Goal: Task Accomplishment & Management: Use online tool/utility

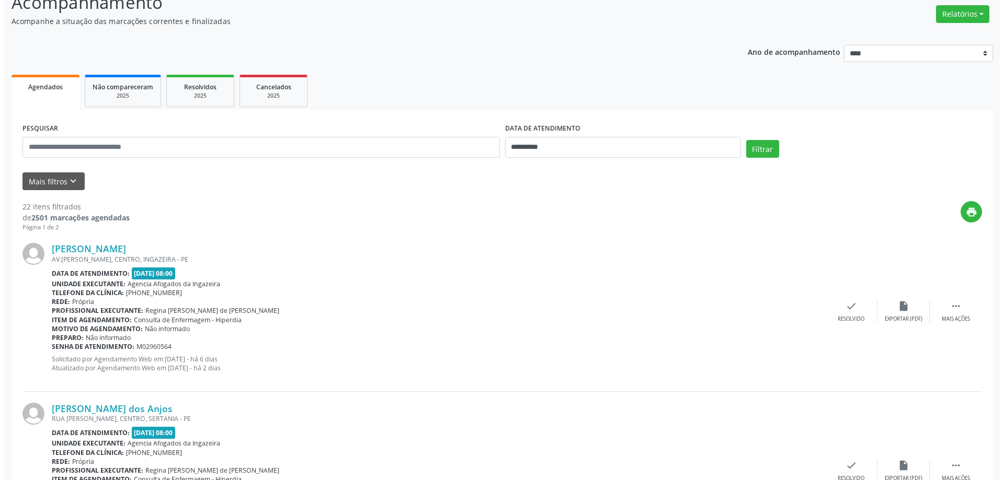
scroll to position [81, 0]
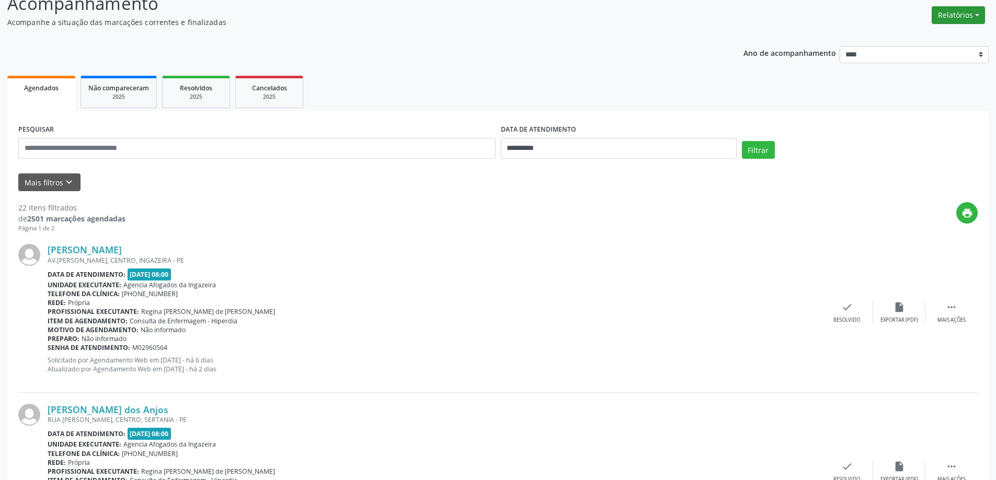
click at [963, 17] on button "Relatórios" at bounding box center [958, 15] width 53 height 18
click at [912, 38] on link "Agendamentos" at bounding box center [929, 37] width 112 height 15
select select "*"
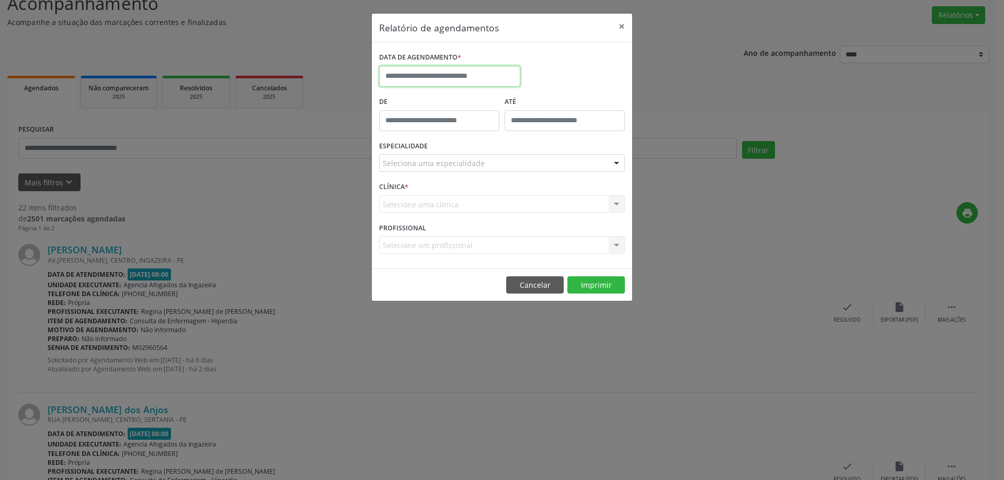
click at [477, 78] on input "text" at bounding box center [449, 76] width 141 height 21
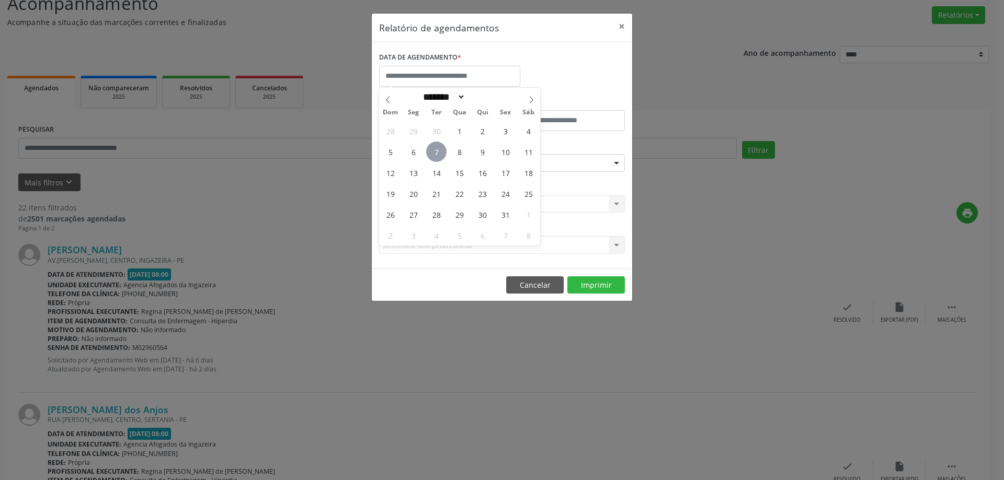
click at [430, 149] on span "7" at bounding box center [436, 152] width 20 height 20
type input "**********"
click at [430, 149] on span "7" at bounding box center [436, 152] width 20 height 20
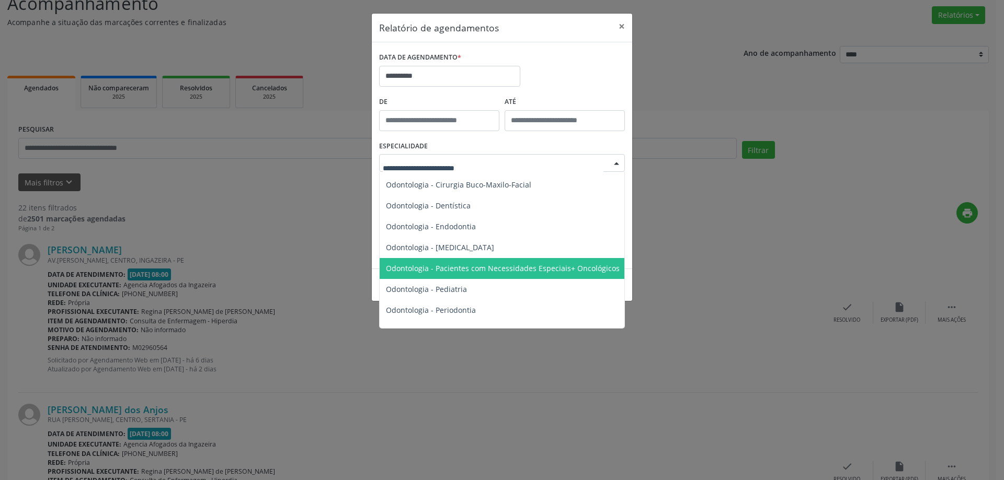
scroll to position [1255, 0]
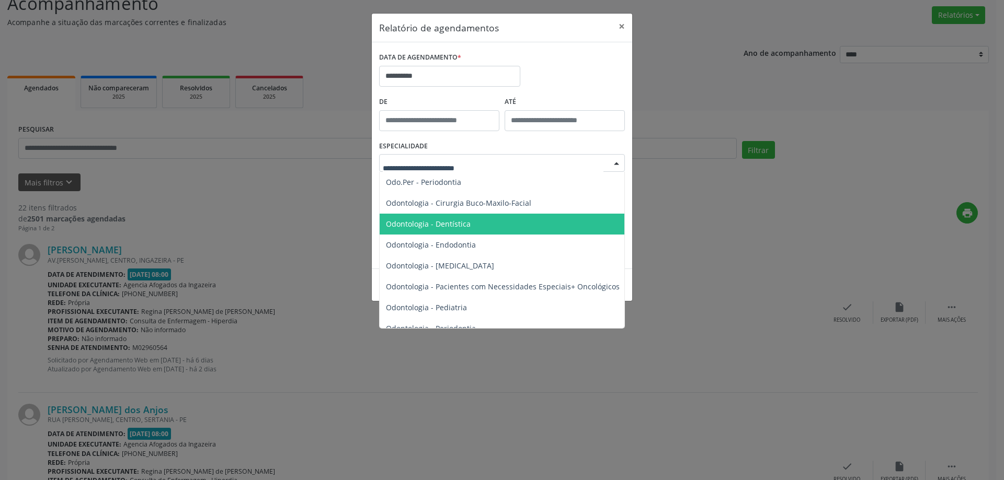
click at [498, 227] on span "Odontologia - Dentística" at bounding box center [503, 224] width 246 height 21
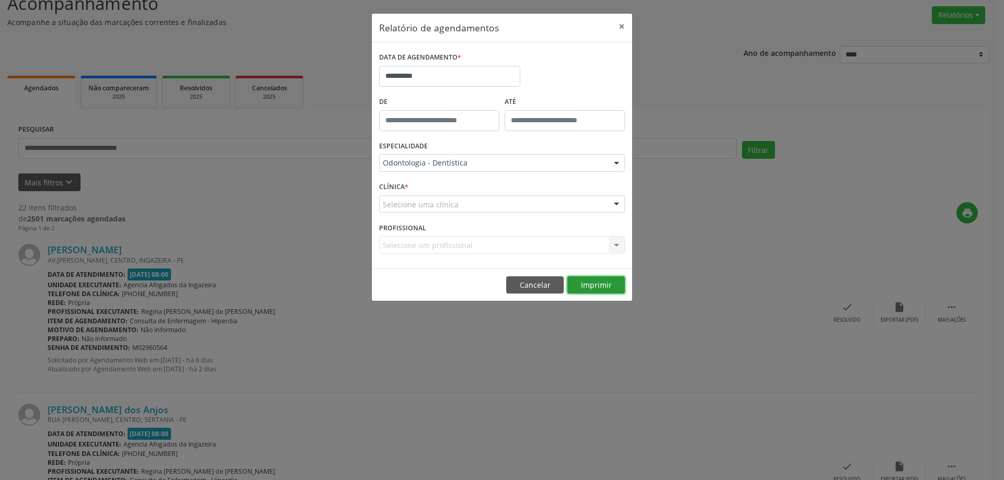
click at [587, 277] on button "Imprimir" at bounding box center [596, 286] width 58 height 18
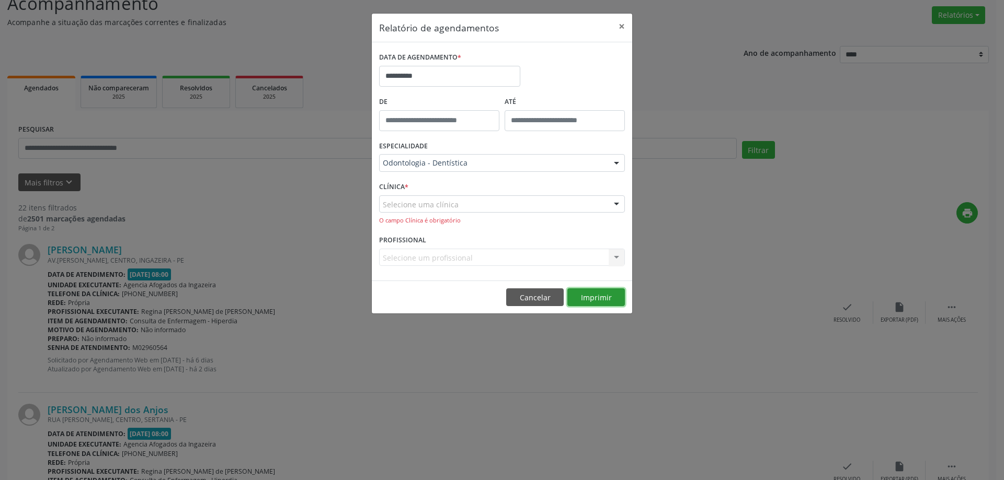
click at [596, 301] on button "Imprimir" at bounding box center [596, 298] width 58 height 18
click at [501, 202] on div "Selecione uma clínica" at bounding box center [502, 205] width 246 height 18
click at [620, 209] on div at bounding box center [616, 205] width 16 height 18
click at [621, 163] on div at bounding box center [616, 164] width 16 height 18
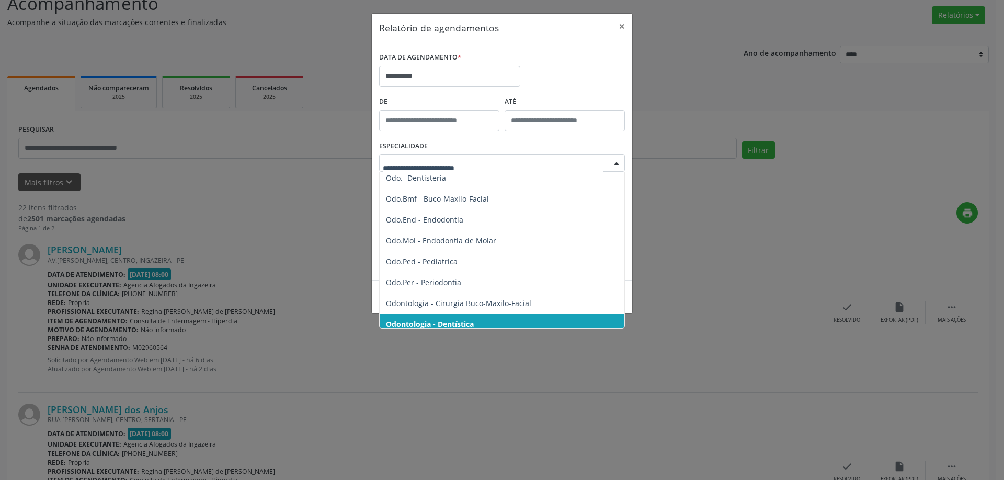
scroll to position [1150, 0]
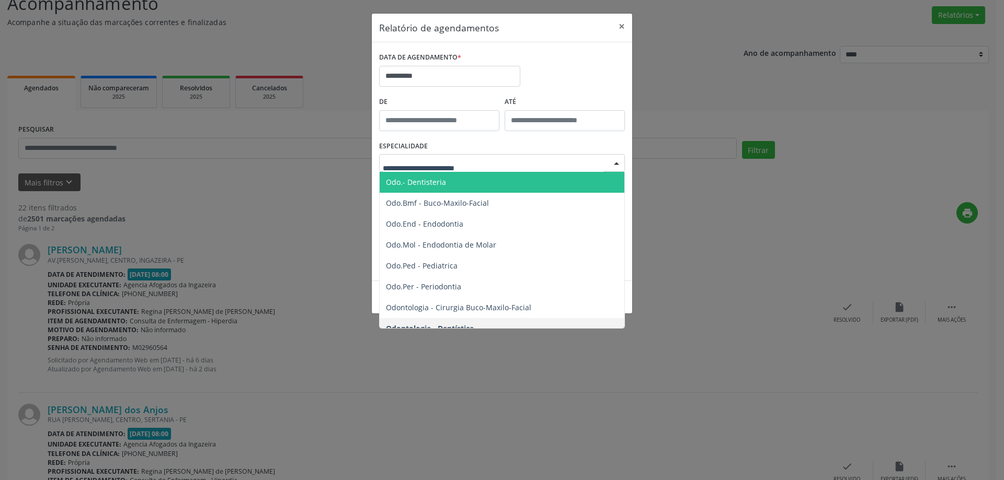
click at [500, 182] on span "Odo.- Dentisteria" at bounding box center [503, 182] width 246 height 21
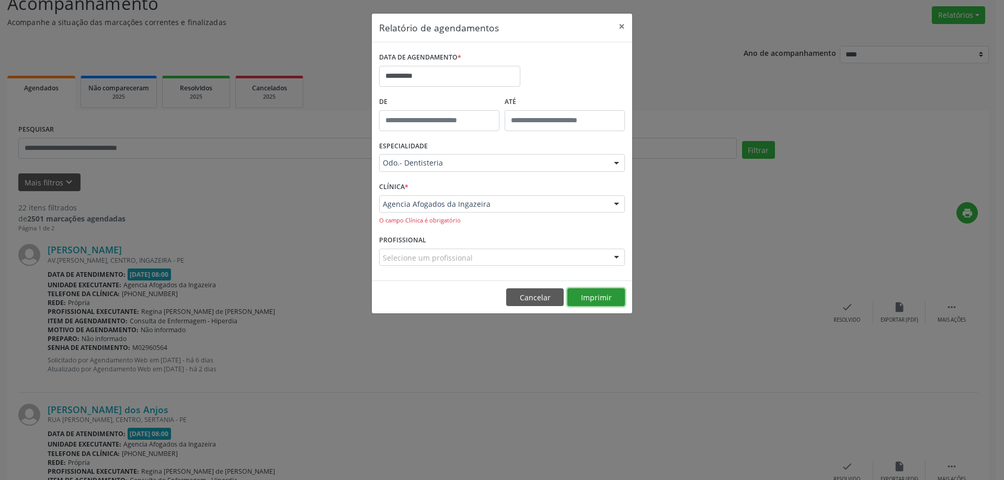
click at [597, 295] on button "Imprimir" at bounding box center [596, 298] width 58 height 18
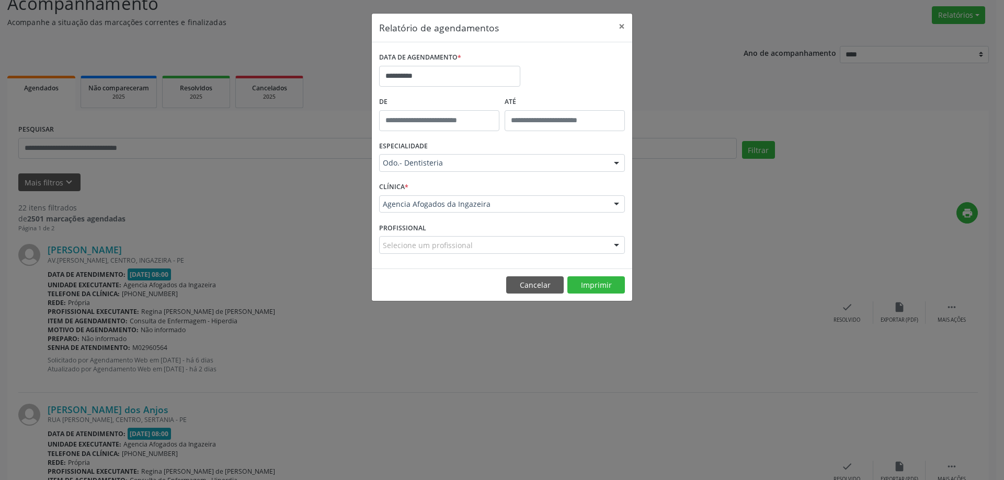
click at [377, 360] on div "**********" at bounding box center [502, 240] width 1004 height 480
